Goal: Download file/media

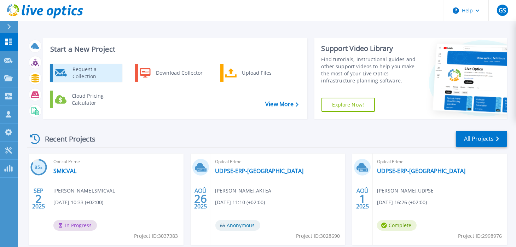
click at [88, 68] on div "Request a Collection" at bounding box center [95, 73] width 52 height 14
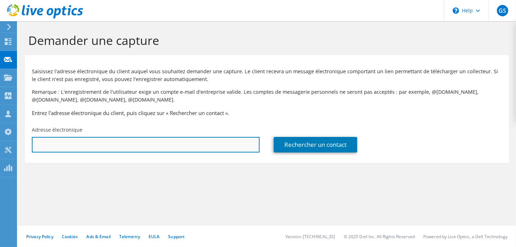
click at [154, 142] on input "text" at bounding box center [146, 145] width 228 height 16
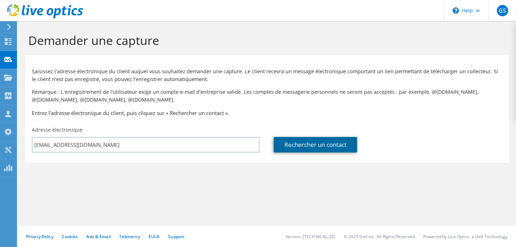
click at [318, 144] on link "Rechercher un contact" at bounding box center [315, 145] width 83 height 16
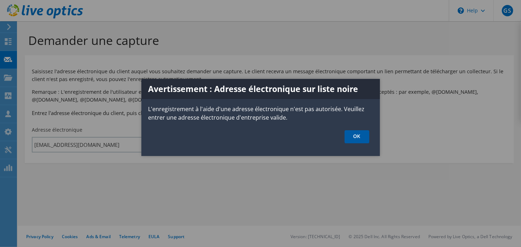
click at [360, 139] on link "OK" at bounding box center [357, 136] width 25 height 13
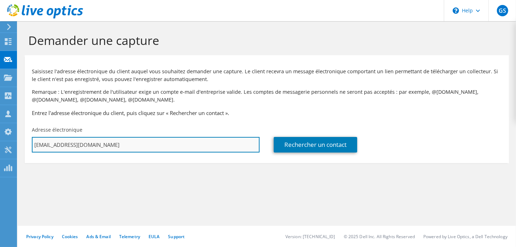
click at [109, 144] on input "woneefr@gmail.com" at bounding box center [146, 145] width 228 height 16
drag, startPoint x: 108, startPoint y: 144, endPoint x: -4, endPoint y: 143, distance: 111.4
click at [0, 143] on html "GS Partenaire gregory senamaud gregory.senamaud@aktea.fr AKTEA My Profile Log O…" at bounding box center [258, 123] width 516 height 247
click at [56, 143] on input "gregory;senamaud@aktea.fr" at bounding box center [146, 145] width 228 height 16
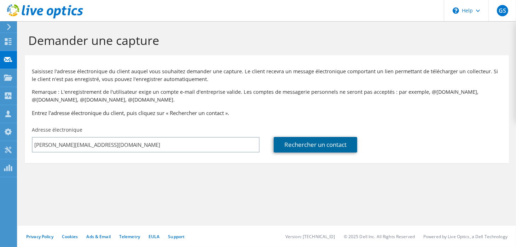
click at [324, 143] on link "Rechercher un contact" at bounding box center [315, 145] width 83 height 16
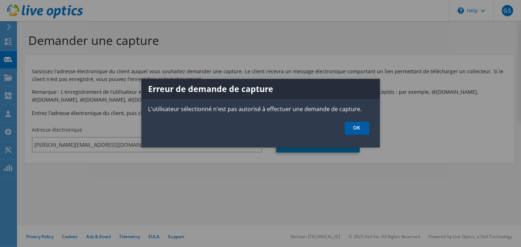
click at [360, 130] on link "OK" at bounding box center [357, 128] width 25 height 13
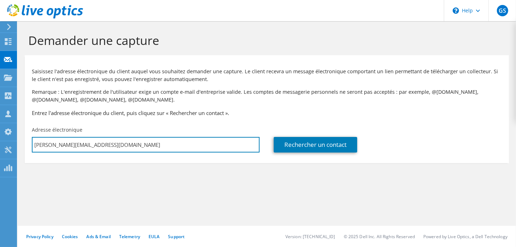
drag, startPoint x: 80, startPoint y: 145, endPoint x: 24, endPoint y: 147, distance: 56.3
click at [24, 147] on section "Demander une capture Saisissez l'adresse électronique du client auquel vous sou…" at bounding box center [267, 109] width 498 height 177
drag, startPoint x: 147, startPoint y: 146, endPoint x: -16, endPoint y: 155, distance: 162.9
click at [0, 155] on html "GS Partenaire gregory senamaud gregory.senamaud@aktea.fr AKTEA My Profile Log O…" at bounding box center [258, 123] width 516 height 247
paste input "michael.meynard@ville-gujanmestras"
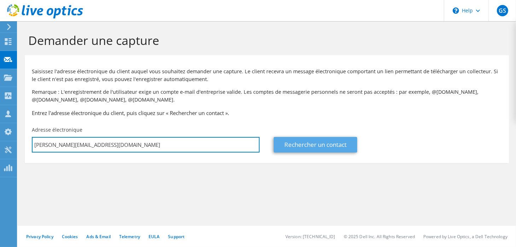
type input "michael.meynard@ville-gujanmestras.fr"
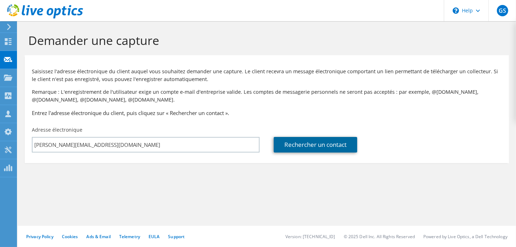
click at [314, 148] on link "Rechercher un contact" at bounding box center [315, 145] width 83 height 16
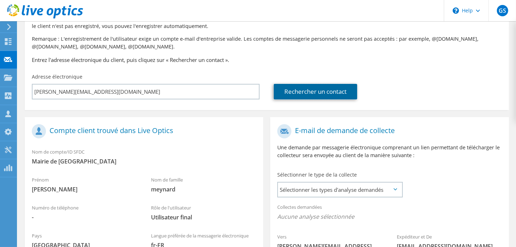
scroll to position [141, 0]
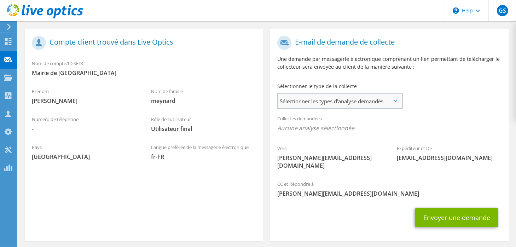
click at [361, 103] on span "Sélectionner les types d'analyse demandés" at bounding box center [340, 101] width 124 height 14
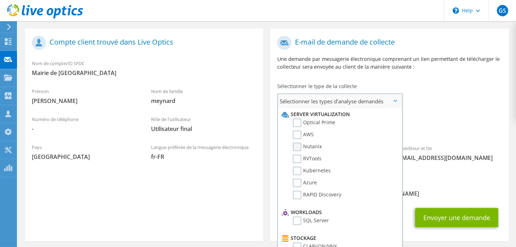
click at [306, 144] on label "Nutanix" at bounding box center [307, 147] width 29 height 8
click at [0, 0] on input "Nutanix" at bounding box center [0, 0] width 0 height 0
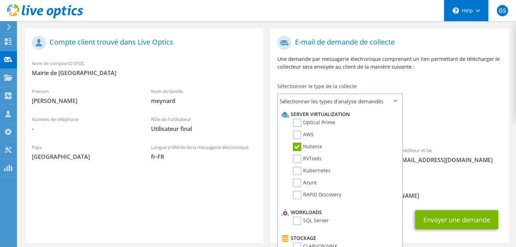
click at [471, 12] on div "\n Help" at bounding box center [466, 10] width 45 height 21
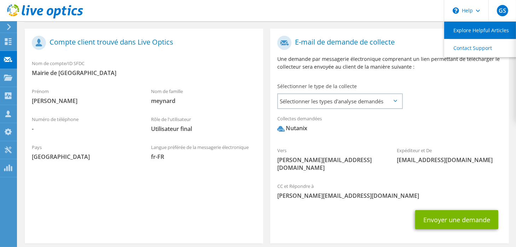
click at [463, 27] on link "Explore Helpful Articles" at bounding box center [483, 30] width 79 height 17
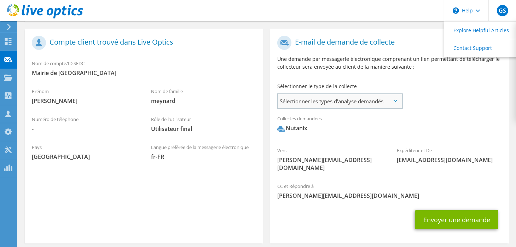
click at [348, 107] on span "Sélectionner les types d'analyse demandés" at bounding box center [340, 101] width 124 height 14
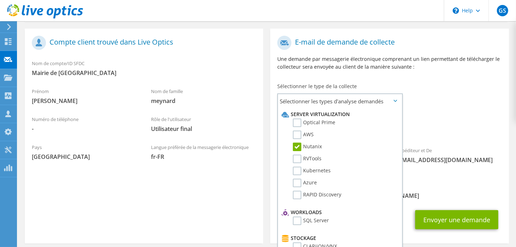
click at [429, 74] on div "E-mail de demande de collecte Une demande par messagerie électronique comprenan…" at bounding box center [389, 55] width 238 height 47
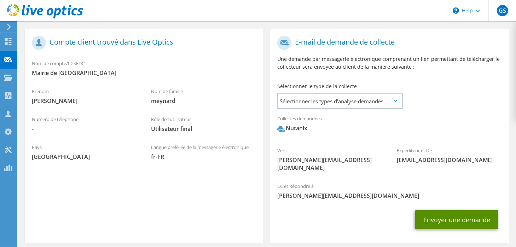
click at [449, 216] on button "Envoyer une demande" at bounding box center [456, 219] width 83 height 19
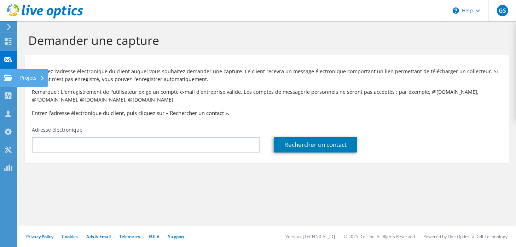
click at [34, 79] on div "Projets" at bounding box center [32, 78] width 31 height 18
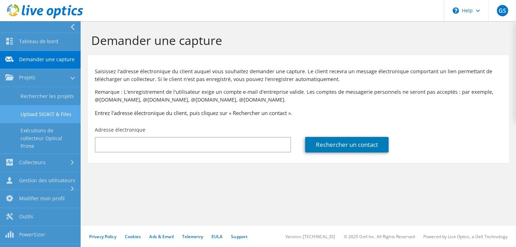
click at [68, 116] on link "Upload SIOKIT & Files" at bounding box center [40, 114] width 81 height 18
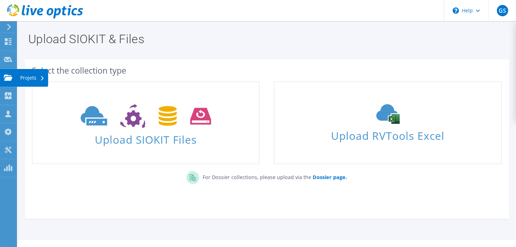
click at [5, 76] on icon at bounding box center [8, 77] width 8 height 7
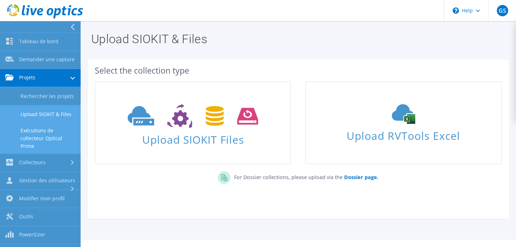
click at [53, 143] on link "Exécutions de collecteur Optical Prime" at bounding box center [40, 138] width 81 height 30
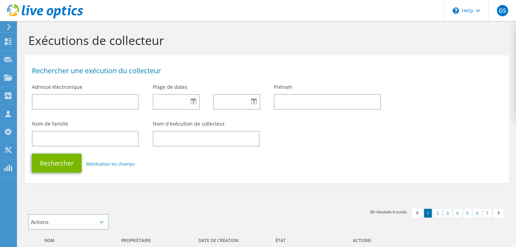
click at [53, 77] on div "Rechercher une exécution du collecteur" at bounding box center [267, 69] width 484 height 21
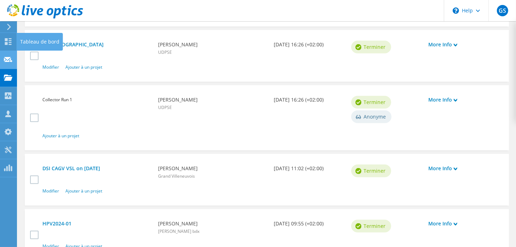
scroll to position [248, 0]
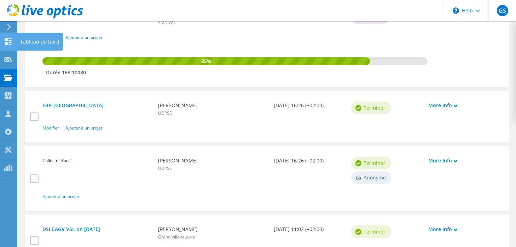
click at [8, 46] on div at bounding box center [8, 43] width 8 height 8
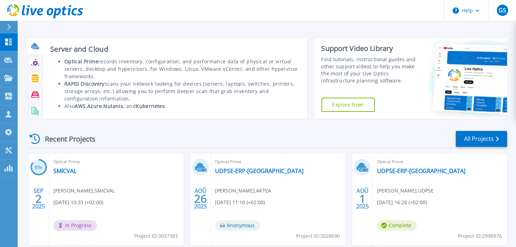
click at [37, 46] on icon at bounding box center [34, 45] width 7 height 5
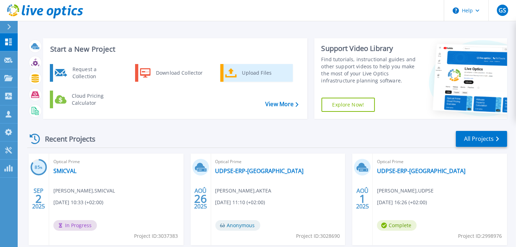
click at [246, 70] on div "Upload Files" at bounding box center [265, 73] width 52 height 14
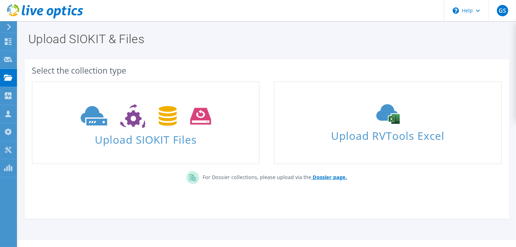
click at [326, 179] on b "Dossier page." at bounding box center [330, 177] width 34 height 7
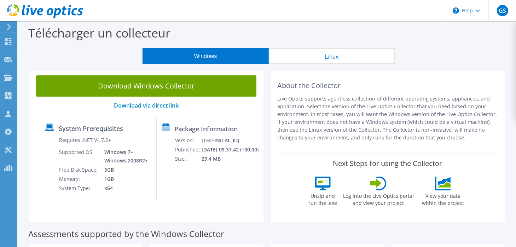
click at [320, 56] on button "Linux" at bounding box center [332, 56] width 126 height 16
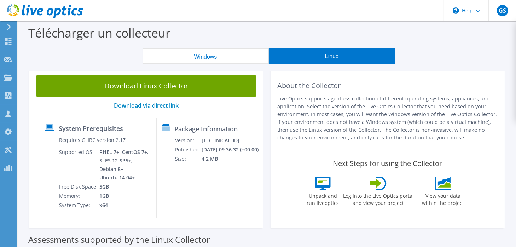
click at [217, 53] on button "Windows" at bounding box center [206, 56] width 126 height 16
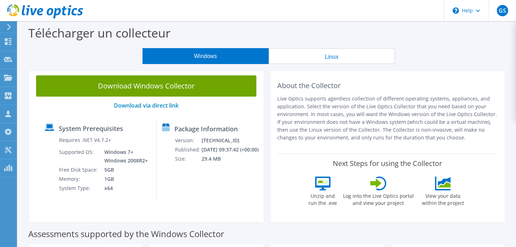
click at [216, 56] on button "Windows" at bounding box center [206, 56] width 126 height 16
click at [209, 58] on button "Windows" at bounding box center [206, 56] width 126 height 16
